Goal: Transaction & Acquisition: Download file/media

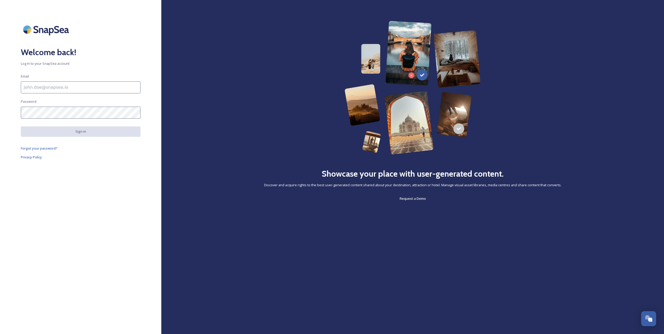
click at [99, 90] on input at bounding box center [81, 87] width 120 height 12
type input "[EMAIL_ADDRESS][PERSON_NAME][DOMAIN_NAME]"
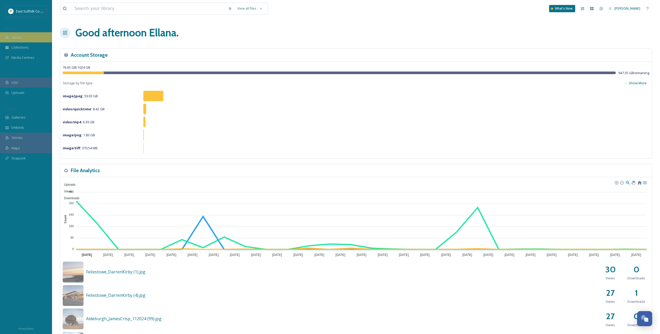
click at [20, 37] on span "Library" at bounding box center [16, 37] width 10 height 5
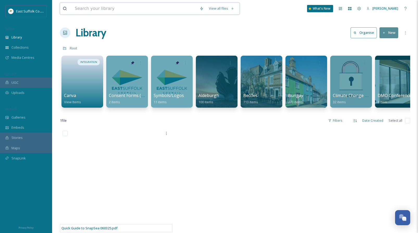
click at [138, 3] on input at bounding box center [134, 8] width 125 height 11
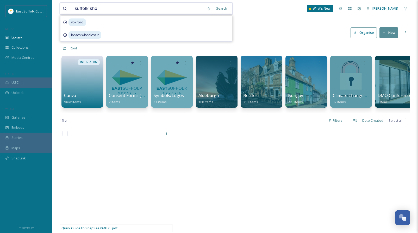
type input "suffolk show"
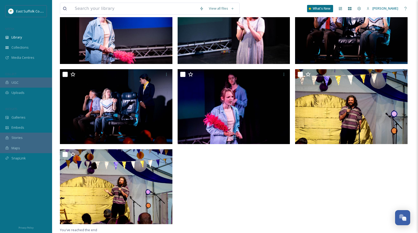
scroll to position [74, 0]
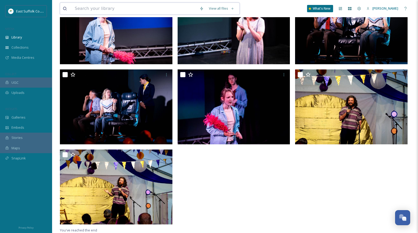
click at [113, 6] on input at bounding box center [134, 8] width 125 height 11
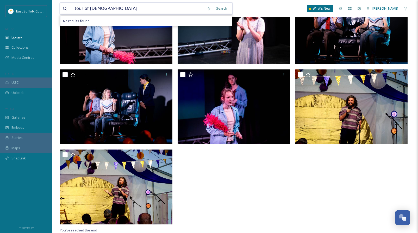
type input "tour of [GEOGRAPHIC_DATA]"
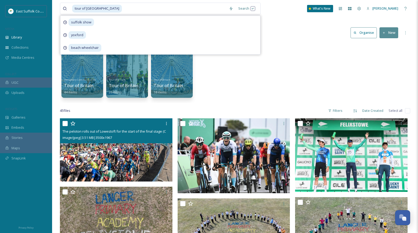
click at [100, 157] on img at bounding box center [116, 149] width 112 height 63
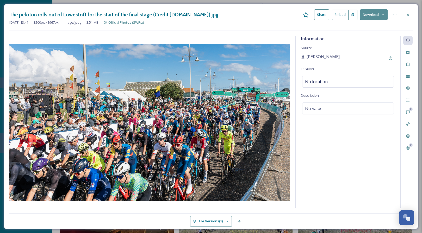
click at [368, 15] on button "Download" at bounding box center [374, 14] width 28 height 11
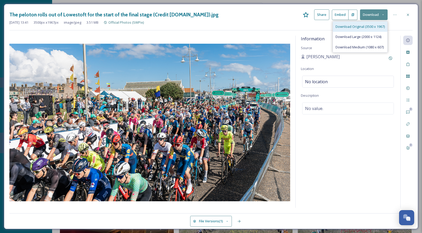
click at [362, 24] on div "Download Original (3500 x 1967)" at bounding box center [360, 27] width 54 height 10
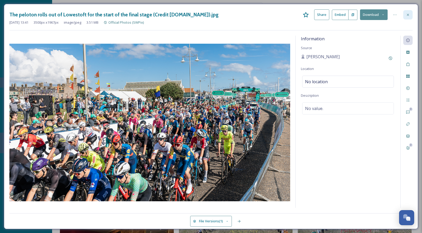
click at [408, 12] on div at bounding box center [407, 14] width 9 height 9
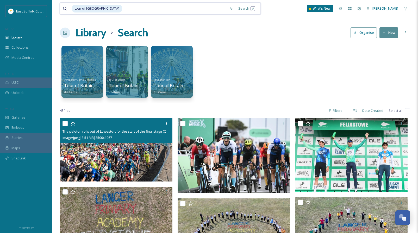
click at [122, 8] on input at bounding box center [174, 8] width 104 height 11
drag, startPoint x: 103, startPoint y: 8, endPoint x: 85, endPoint y: 8, distance: 18.5
click at [85, 8] on div "tour of [GEOGRAPHIC_DATA]" at bounding box center [149, 8] width 154 height 11
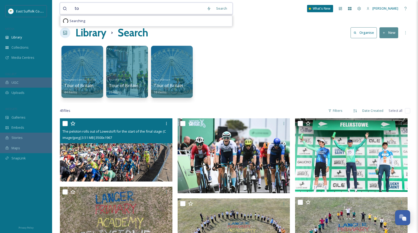
type input "t"
type input "walking"
type input "beach"
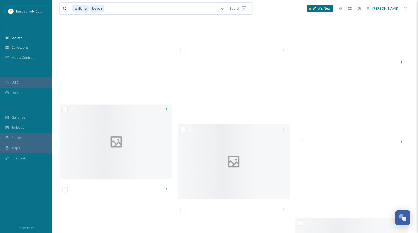
scroll to position [6272, 0]
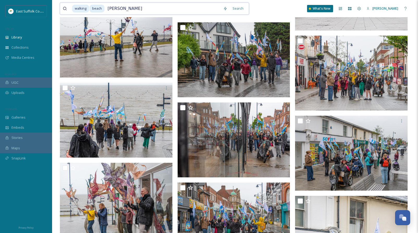
type input "[PERSON_NAME]"
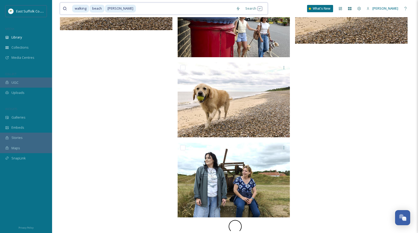
scroll to position [742, 0]
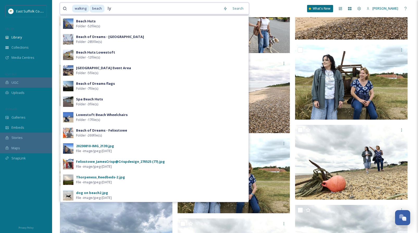
type input "l"
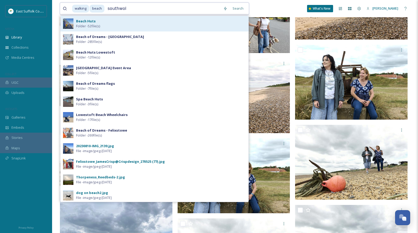
type input "[GEOGRAPHIC_DATA]"
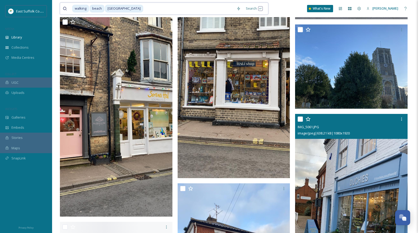
scroll to position [6923, 0]
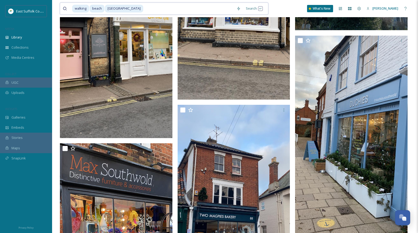
click at [104, 8] on span "beach" at bounding box center [97, 9] width 15 height 8
click at [134, 9] on input at bounding box center [183, 8] width 98 height 11
type input "s"
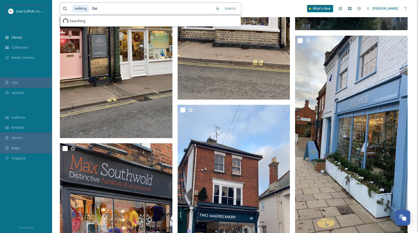
type input "b"
type input "w"
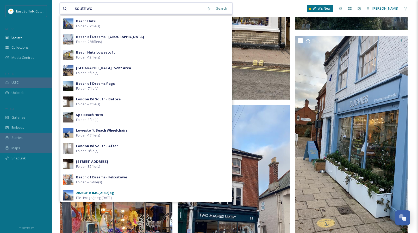
type input "[GEOGRAPHIC_DATA]"
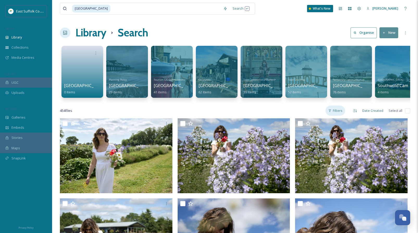
click at [341, 115] on div "Filters" at bounding box center [335, 111] width 20 height 10
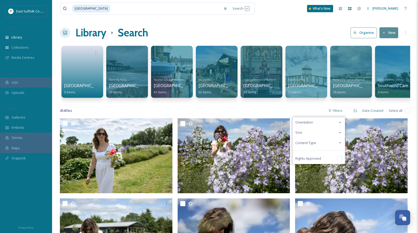
click at [340, 135] on icon at bounding box center [340, 133] width 4 height 4
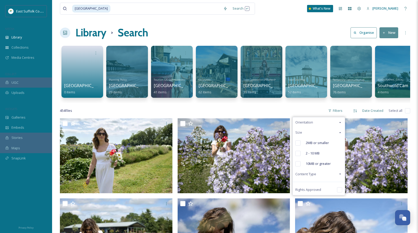
click at [340, 135] on icon at bounding box center [340, 133] width 4 height 4
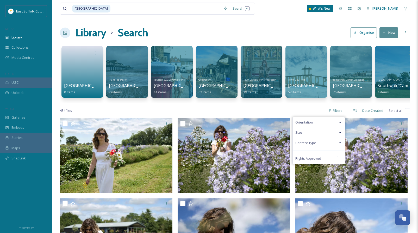
click at [341, 128] on div "Orientation" at bounding box center [319, 122] width 52 height 10
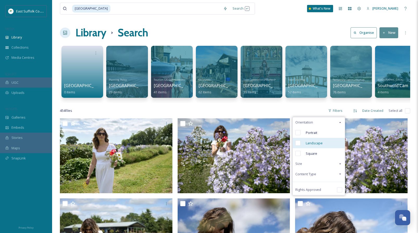
click at [297, 146] on input "checkbox" at bounding box center [297, 143] width 5 height 5
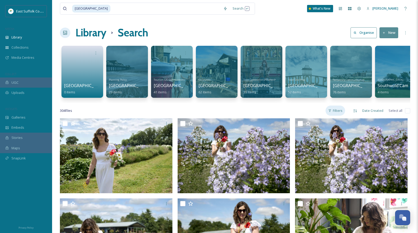
click at [344, 116] on div "Filters" at bounding box center [335, 111] width 20 height 10
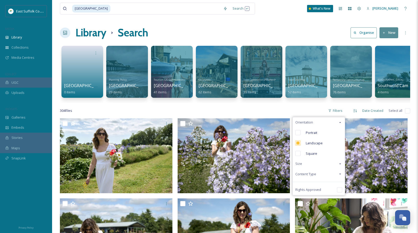
click at [331, 179] on div "Content Type" at bounding box center [319, 174] width 52 height 10
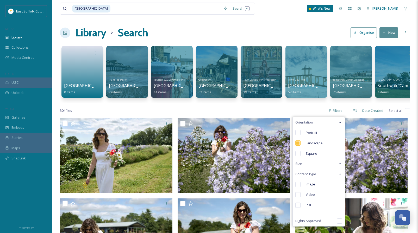
click at [331, 179] on div "Content Type" at bounding box center [319, 174] width 52 height 10
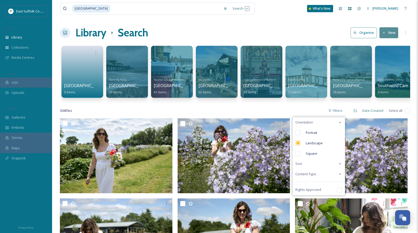
click at [331, 179] on div "Content Type" at bounding box center [319, 174] width 52 height 10
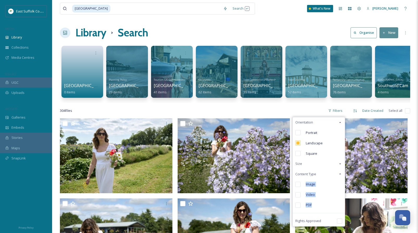
click at [331, 179] on div "Content Type" at bounding box center [319, 174] width 52 height 10
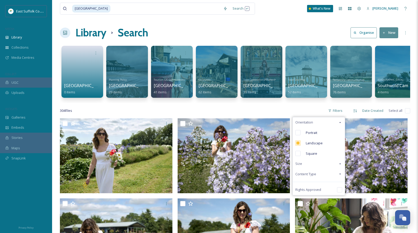
click at [329, 179] on div "Content Type" at bounding box center [319, 174] width 52 height 10
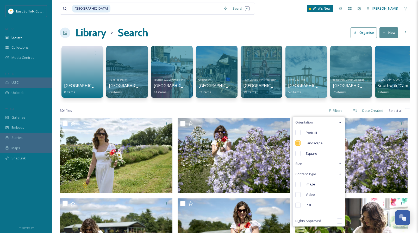
click at [335, 178] on div "Content Type" at bounding box center [319, 174] width 52 height 10
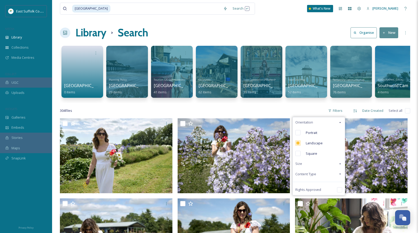
click at [335, 166] on div "Size" at bounding box center [319, 164] width 52 height 10
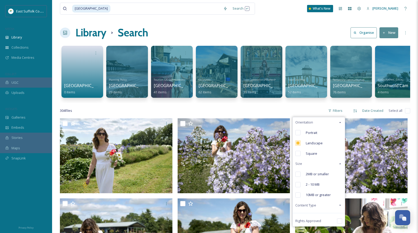
click at [335, 166] on div "Size" at bounding box center [319, 164] width 52 height 10
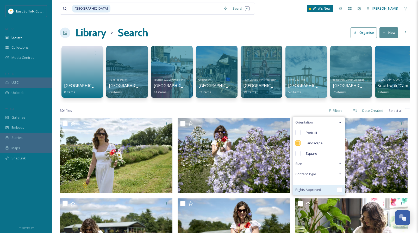
click at [338, 193] on input "checkbox" at bounding box center [339, 189] width 5 height 5
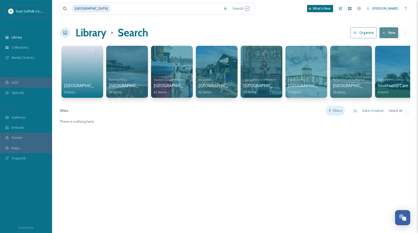
click at [340, 114] on div "Filters" at bounding box center [335, 111] width 20 height 10
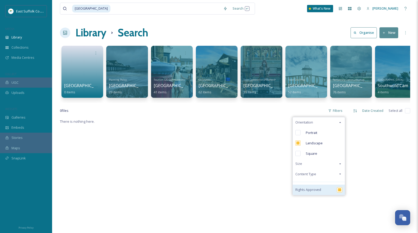
click at [338, 193] on input "checkbox" at bounding box center [339, 189] width 5 height 5
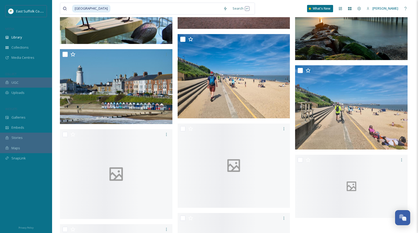
scroll to position [3691, 0]
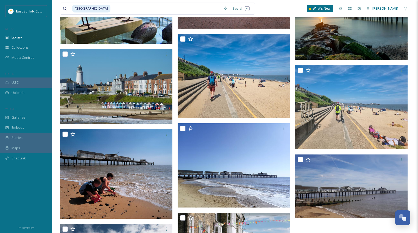
click at [247, 93] on img at bounding box center [233, 76] width 112 height 84
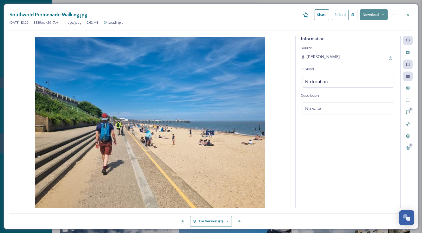
click at [378, 13] on button "Download" at bounding box center [374, 14] width 28 height 11
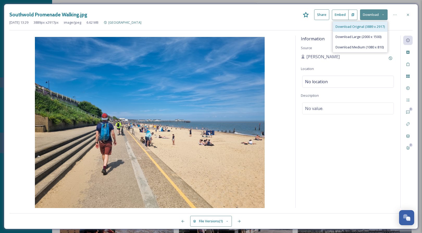
click at [363, 24] on div "Download Original (3889 x 2917)" at bounding box center [360, 27] width 54 height 10
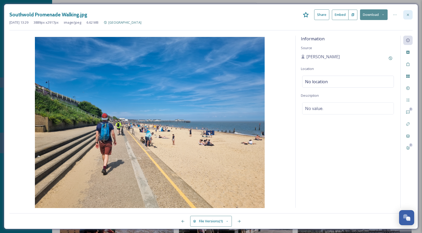
click at [409, 16] on icon at bounding box center [407, 15] width 4 height 4
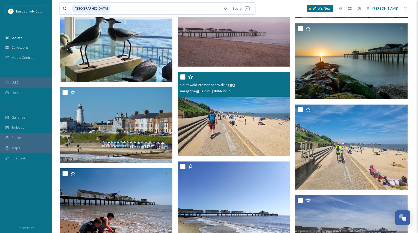
click at [111, 9] on input at bounding box center [166, 8] width 110 height 11
type input "s"
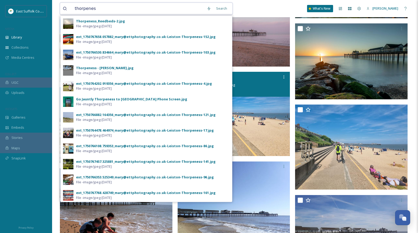
type input "thorpeness"
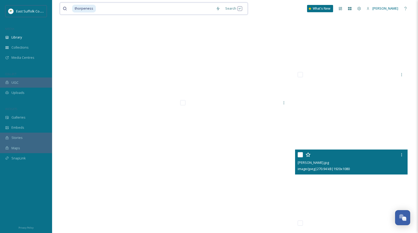
scroll to position [5465, 0]
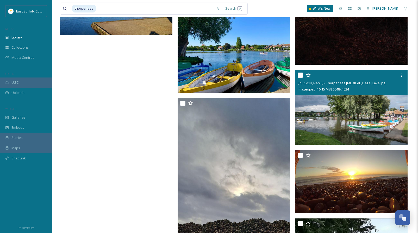
click at [354, 110] on img at bounding box center [351, 107] width 112 height 75
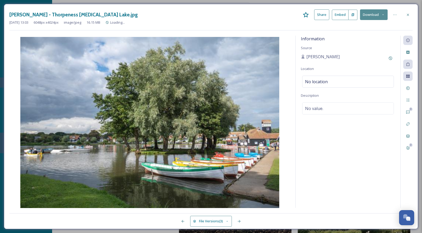
click at [368, 12] on button "Download" at bounding box center [374, 14] width 28 height 11
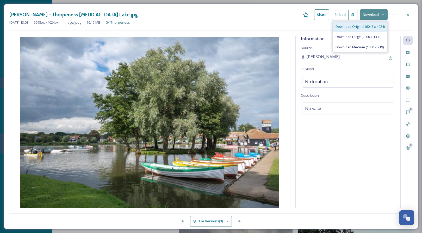
click at [364, 23] on div "Download Original (6048 x 4024)" at bounding box center [360, 27] width 54 height 10
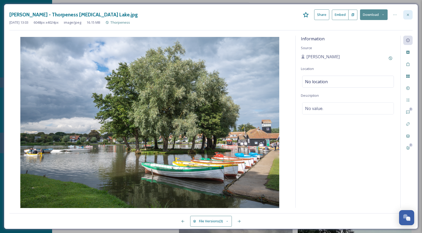
click at [405, 16] on icon at bounding box center [407, 15] width 4 height 4
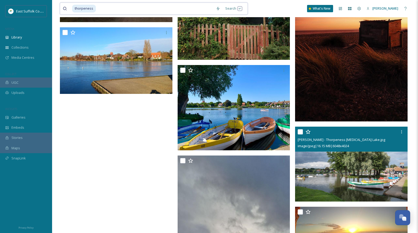
drag, startPoint x: 88, startPoint y: 9, endPoint x: 55, endPoint y: 9, distance: 33.8
type input "t"
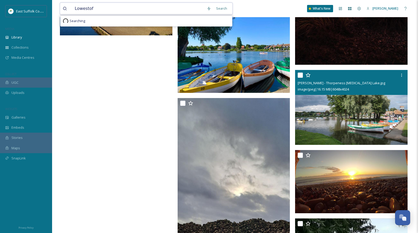
type input "Lowestoft"
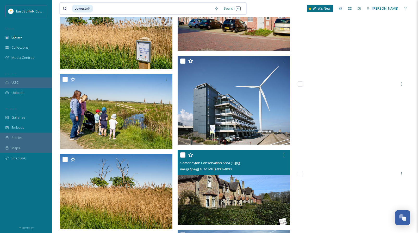
scroll to position [4997, 0]
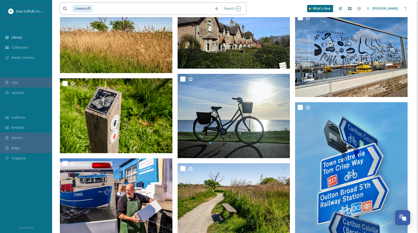
click at [102, 5] on input at bounding box center [152, 8] width 118 height 11
type input "L"
type input "[GEOGRAPHIC_DATA]"
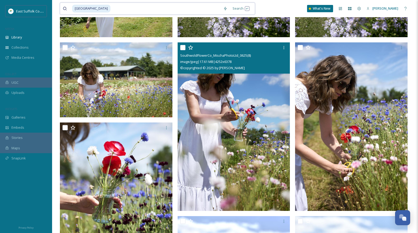
scroll to position [182, 0]
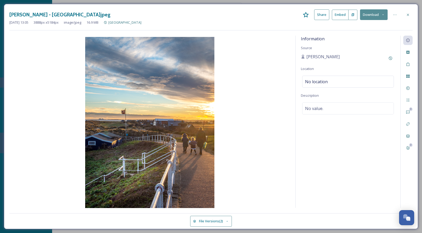
click at [379, 15] on button "Download" at bounding box center [374, 14] width 28 height 11
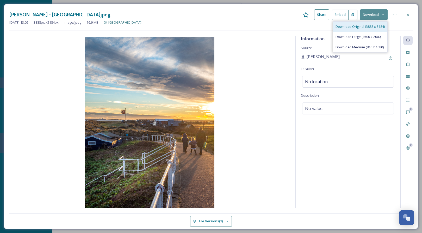
click at [371, 24] on span "Download Original (3888 x 5184)" at bounding box center [359, 26] width 49 height 5
